Goal: Communication & Community: Answer question/provide support

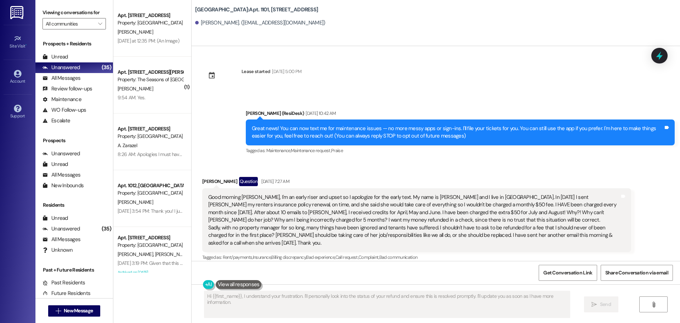
scroll to position [894, 0]
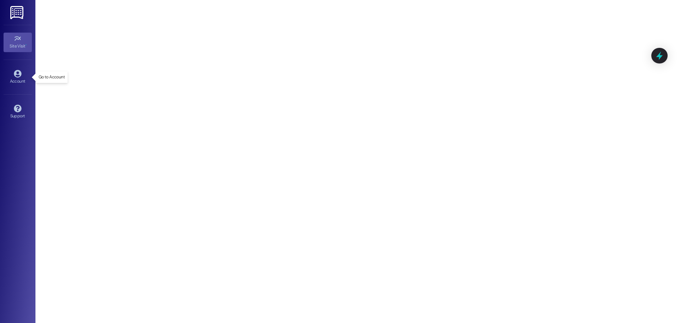
click at [19, 75] on icon at bounding box center [18, 74] width 8 height 8
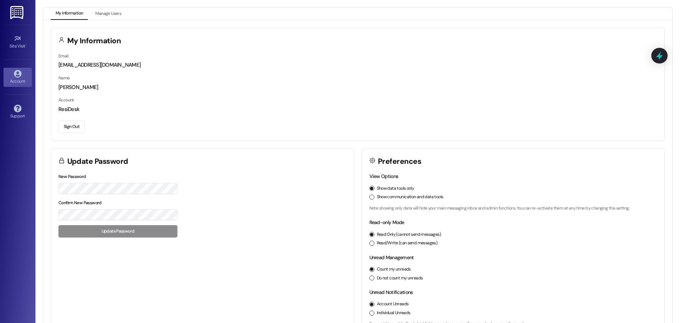
click at [115, 18] on button "Manage Users" at bounding box center [108, 14] width 36 height 12
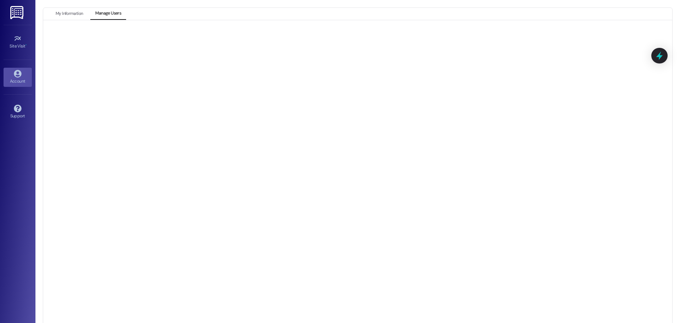
click at [18, 12] on img at bounding box center [17, 12] width 15 height 13
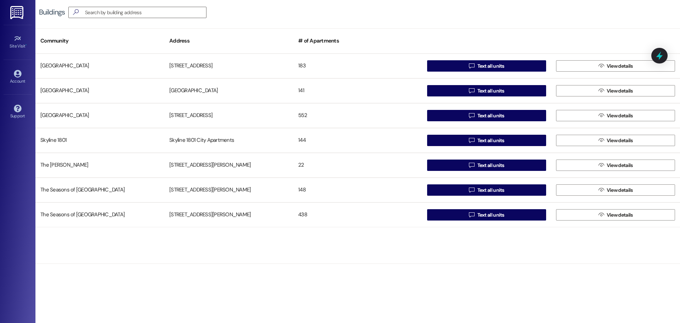
click at [592, 140] on button " View details" at bounding box center [615, 140] width 119 height 11
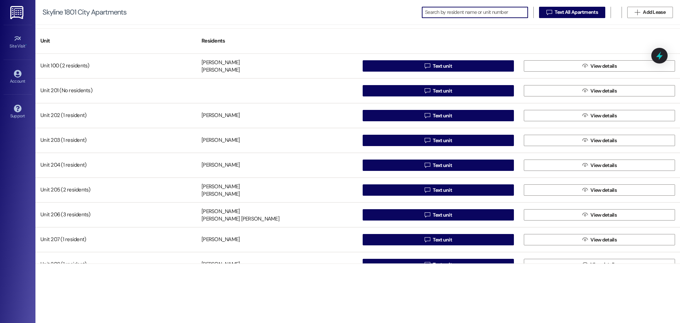
click at [565, 65] on button " View details" at bounding box center [599, 65] width 151 height 11
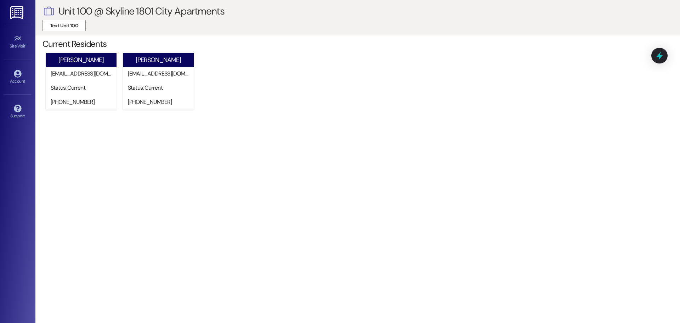
click at [17, 41] on icon at bounding box center [18, 39] width 8 height 8
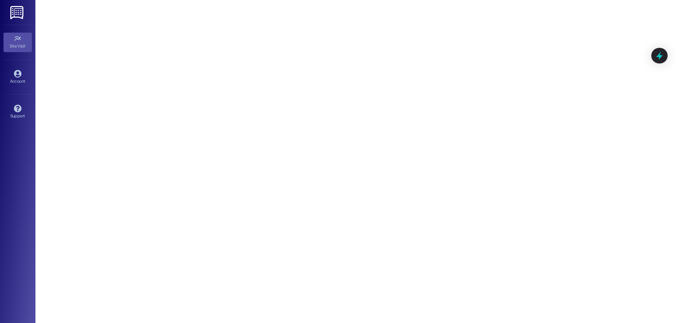
click at [657, 55] on icon at bounding box center [659, 55] width 9 height 9
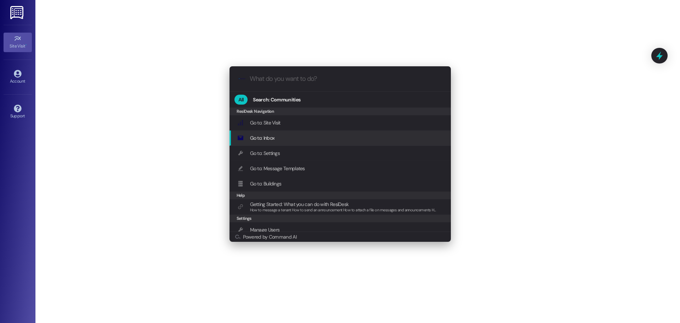
click at [272, 136] on span "Go to: Inbox" at bounding box center [262, 138] width 25 height 6
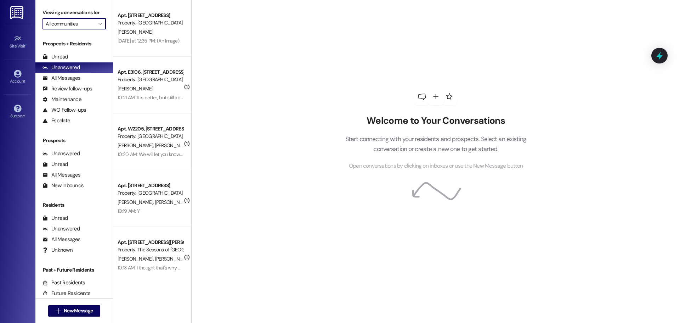
click at [83, 24] on input "All communities" at bounding box center [70, 23] width 49 height 11
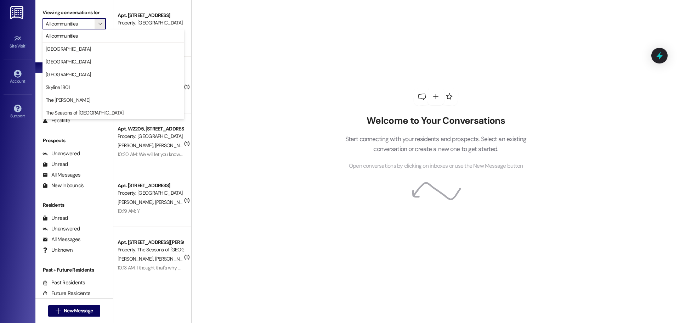
click at [67, 83] on button "Skyline 1801" at bounding box center [114, 87] width 142 height 13
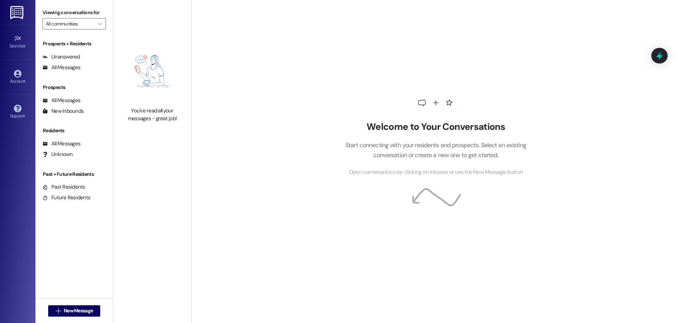
type input "Skyline 1801"
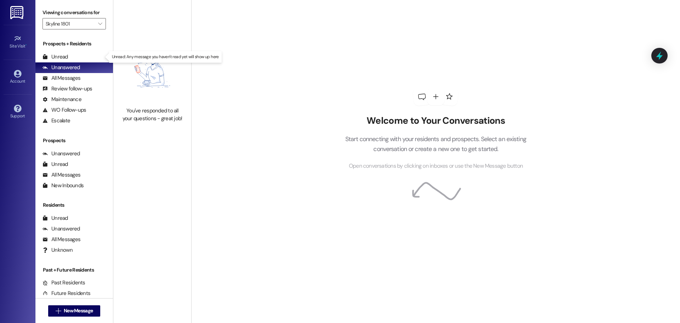
click at [63, 56] on div "Unread" at bounding box center [56, 56] width 26 height 7
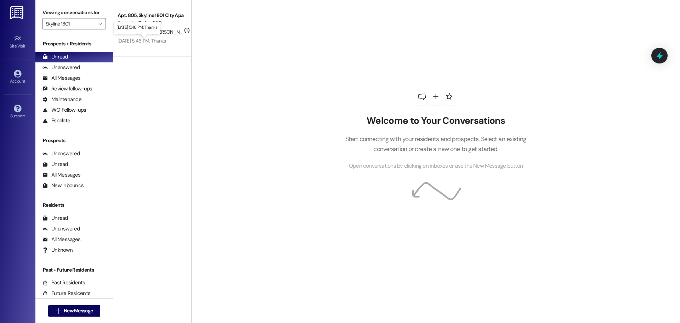
click at [137, 44] on div "[DATE] 5:46 PM: Thanks [DATE] 5:46 PM: Thanks" at bounding box center [142, 41] width 49 height 6
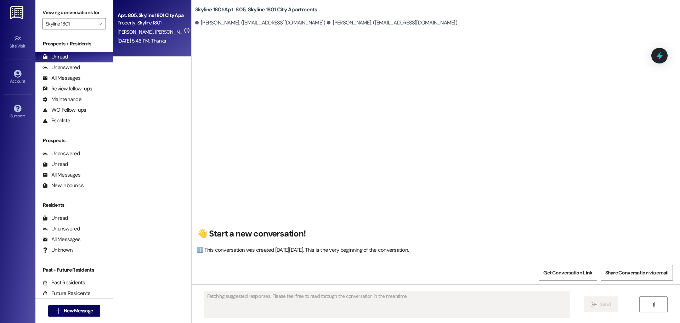
scroll to position [518, 0]
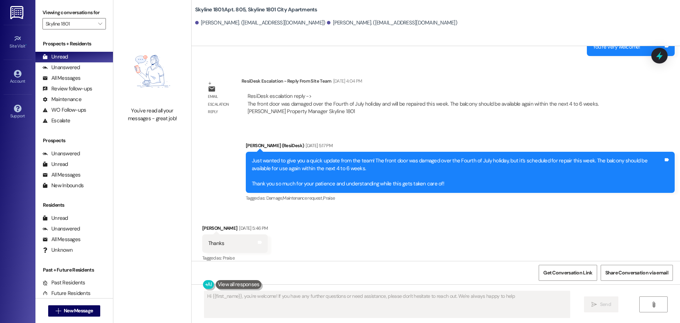
type textarea "Hi {{first_name}}, you're welcome! If you have any further questions or need as…"
click at [71, 90] on div "Review follow-ups" at bounding box center [68, 88] width 50 height 7
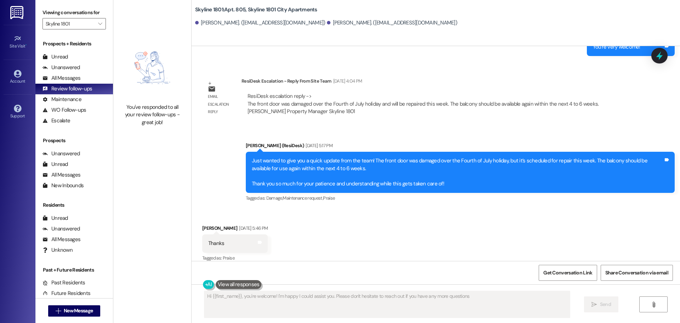
type textarea "Hi {{first_name}}, you're welcome! I'm happy I could assist you. Please don't h…"
